Goal: Information Seeking & Learning: Understand process/instructions

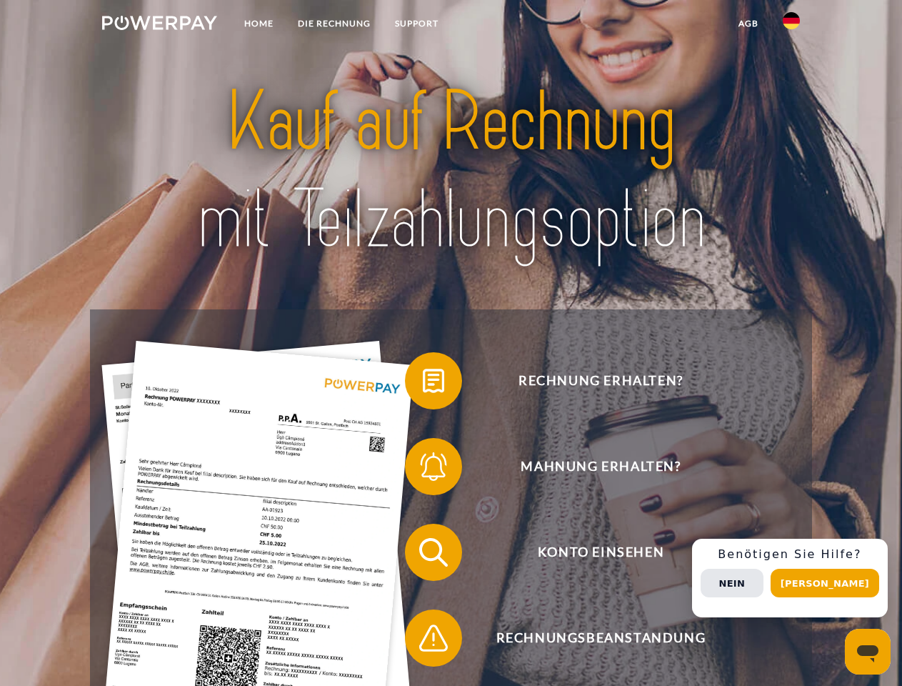
click at [159, 25] on img at bounding box center [159, 23] width 115 height 14
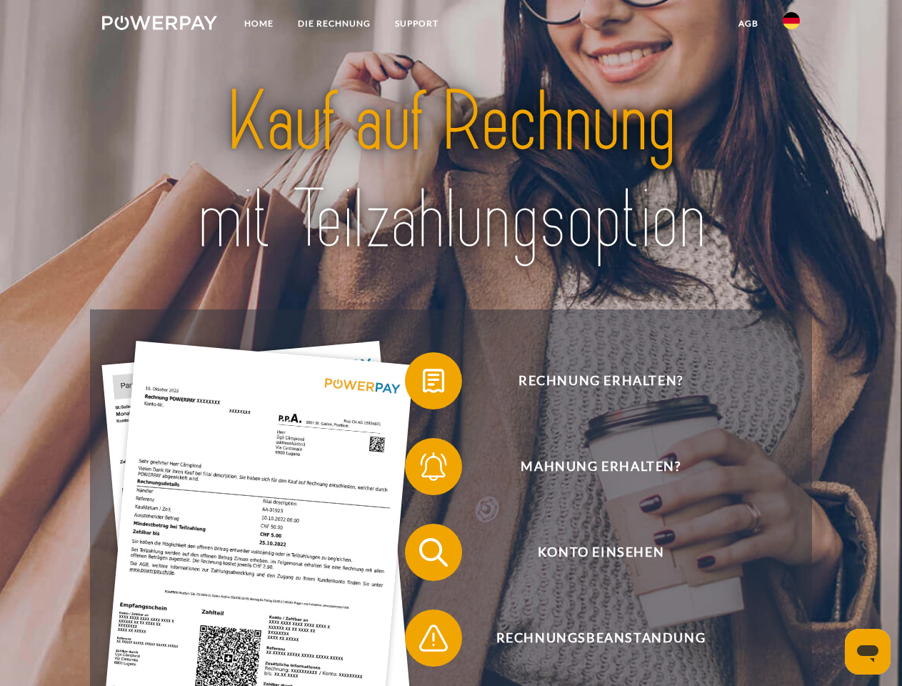
click at [791, 25] on img at bounding box center [791, 20] width 17 height 17
click at [748, 24] on link "agb" at bounding box center [748, 24] width 44 height 26
click at [423, 384] on span at bounding box center [411, 380] width 71 height 71
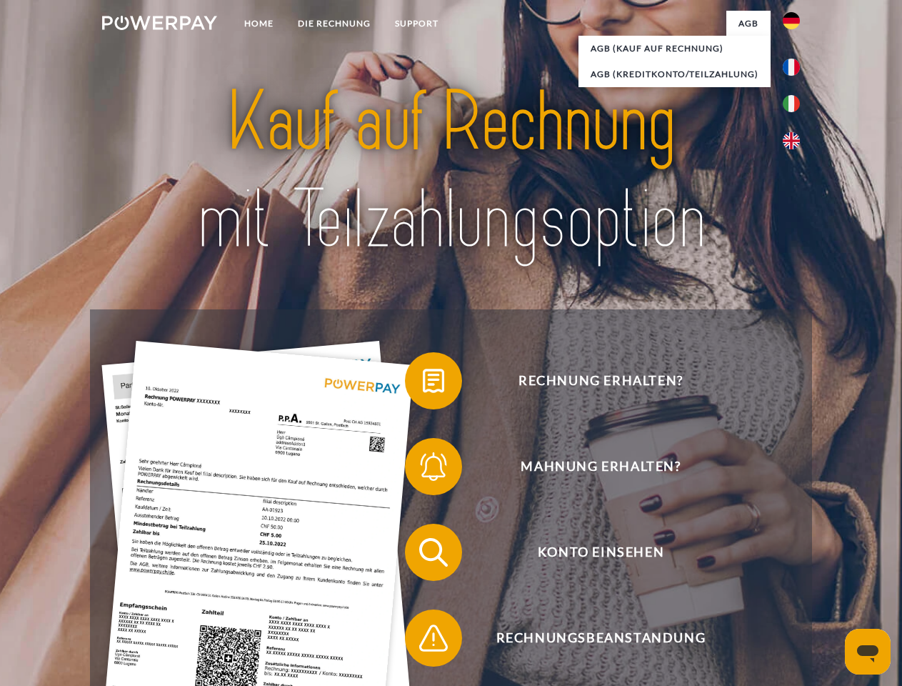
click at [423, 469] on span at bounding box center [411, 466] width 71 height 71
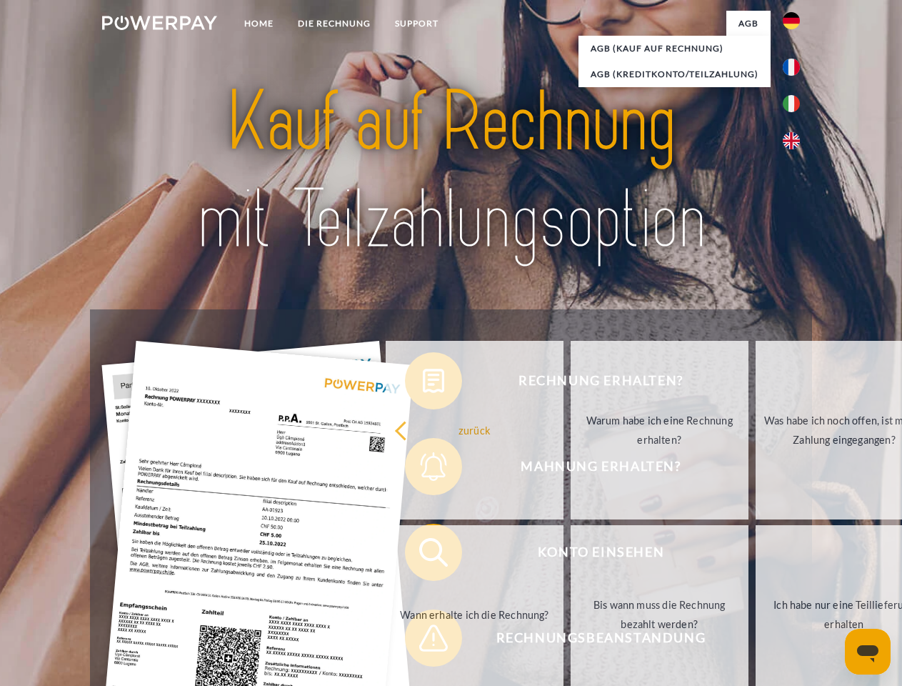
click at [571, 555] on link "Bis wann muss die Rechnung bezahlt werden?" at bounding box center [660, 614] width 178 height 179
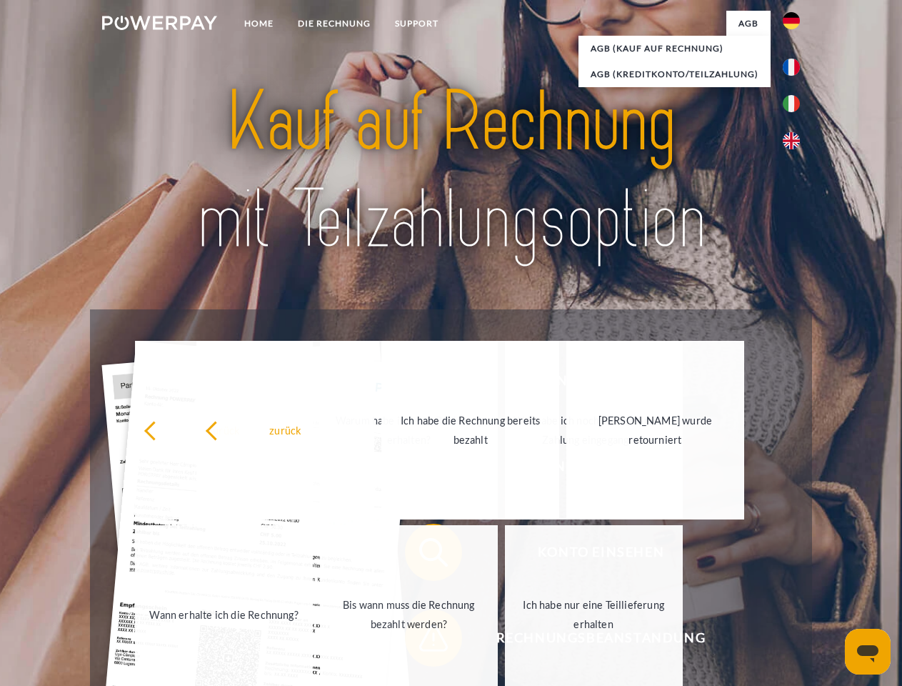
click at [423, 641] on div "zurück Warum habe ich eine Rechnung erhalten? Was habe ich noch offen, ist mein…" at bounding box center [409, 522] width 577 height 369
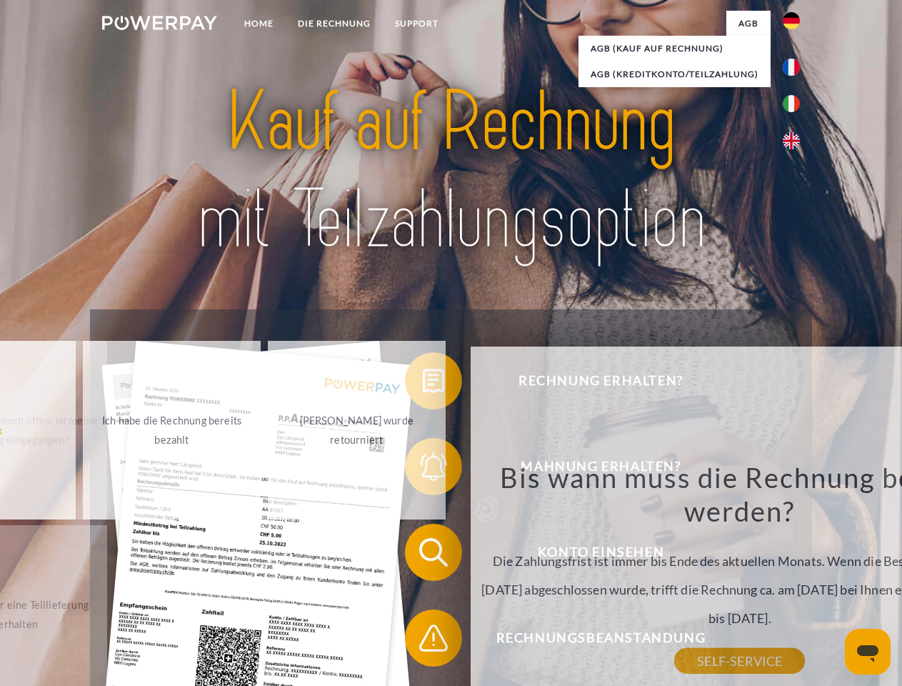
click at [795, 578] on div "Rechnung erhalten? Mahnung erhalten? Konto einsehen" at bounding box center [450, 594] width 721 height 571
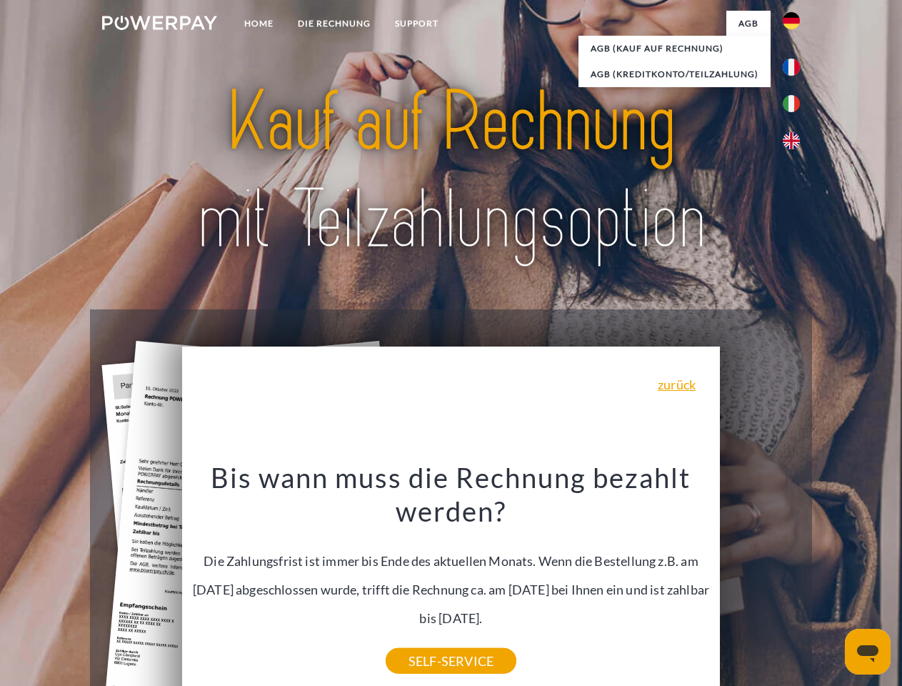
click at [760, 581] on span "Konto einsehen" at bounding box center [601, 552] width 350 height 57
click at [830, 583] on header "Home DIE RECHNUNG SUPPORT" at bounding box center [451, 493] width 902 height 986
